Goal: Transaction & Acquisition: Purchase product/service

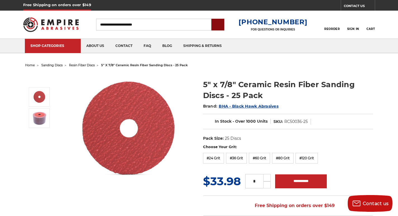
click at [224, 22] on input "submit" at bounding box center [217, 24] width 11 height 11
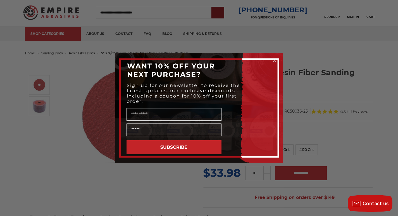
scroll to position [12, 0]
click at [368, 8] on div "Close dialog WANT 10% OFF YOUR NEXT PURCHASE? Sign up for our newsletter to rec…" at bounding box center [199, 108] width 398 height 216
click at [273, 59] on icon "Close dialog" at bounding box center [275, 61] width 6 height 6
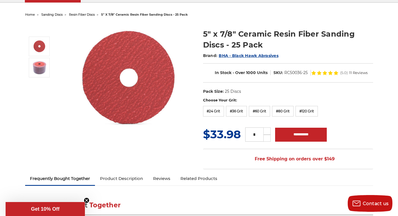
scroll to position [47, 0]
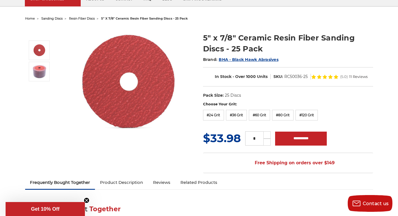
click at [69, 17] on span "resin fiber discs" at bounding box center [82, 18] width 26 height 4
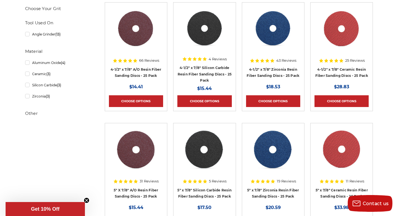
scroll to position [140, 0]
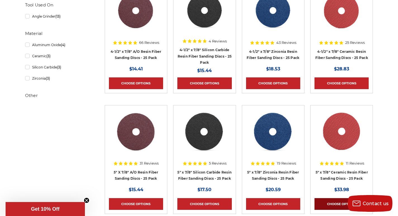
click at [325, 200] on link "Choose Options" at bounding box center [342, 204] width 54 height 12
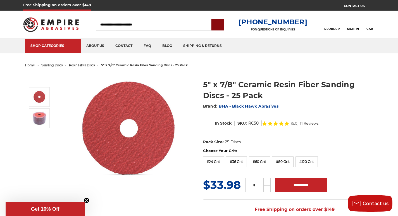
click at [224, 28] on input "submit" at bounding box center [217, 24] width 11 height 11
